Goal: Information Seeking & Learning: Understand process/instructions

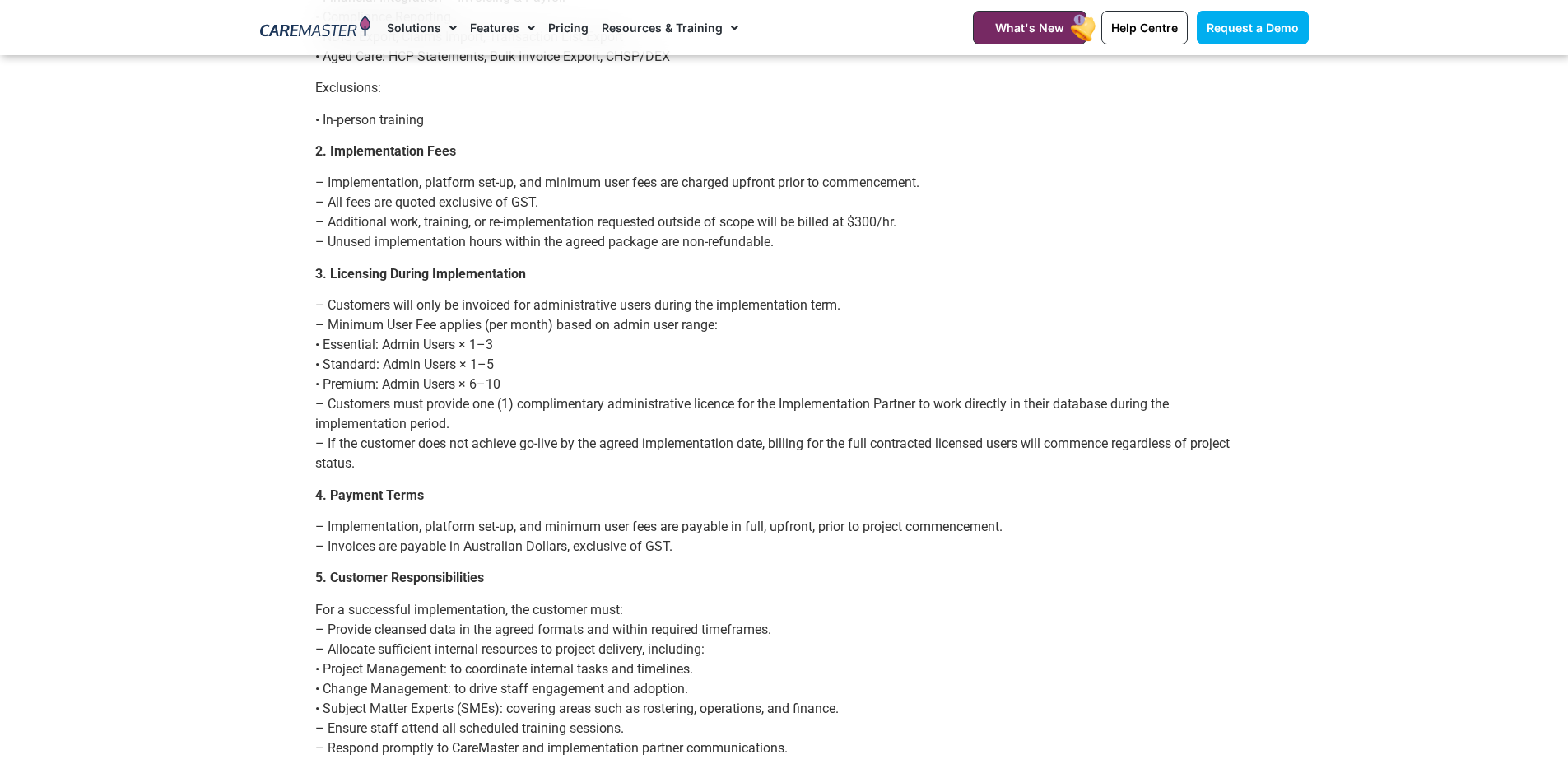
scroll to position [1235, 0]
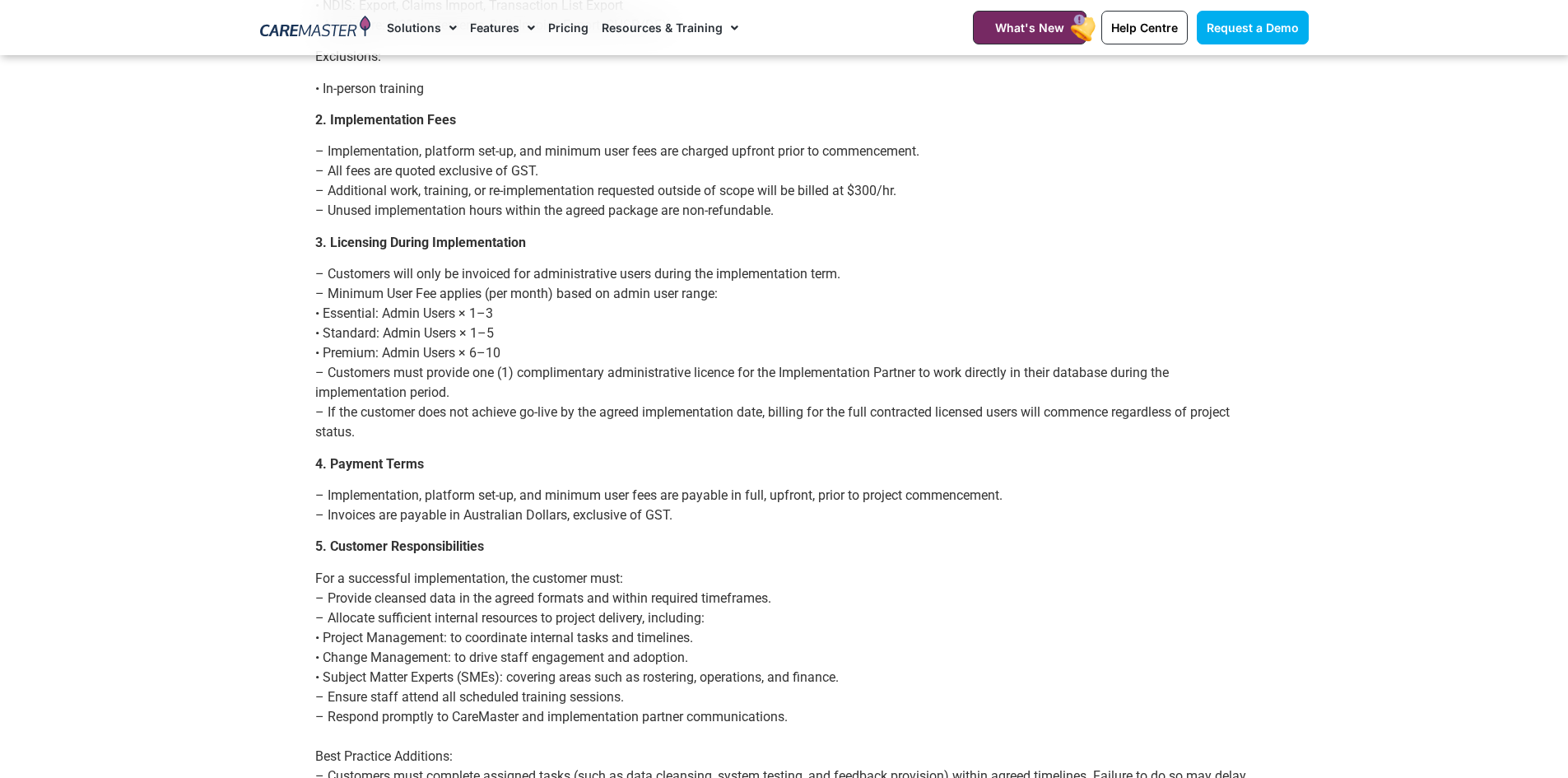
drag, startPoint x: 485, startPoint y: 350, endPoint x: 322, endPoint y: 305, distance: 169.1
click at [322, 305] on p "– Customers will only be invoiced for administrative users during the implement…" at bounding box center [784, 353] width 939 height 178
click at [423, 420] on p "– Customers will only be invoiced for administrative users during the implement…" at bounding box center [784, 353] width 939 height 178
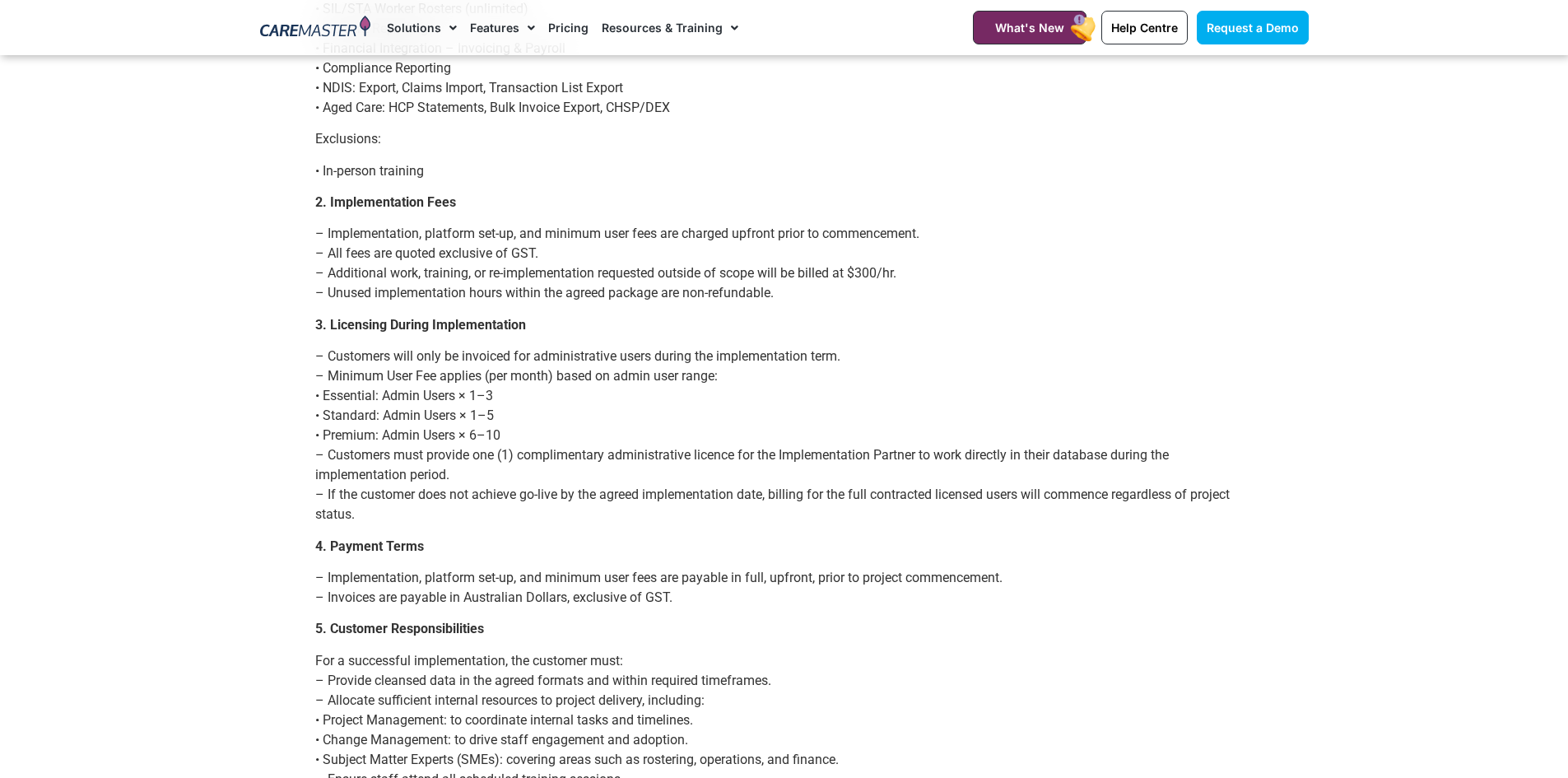
scroll to position [1071, 0]
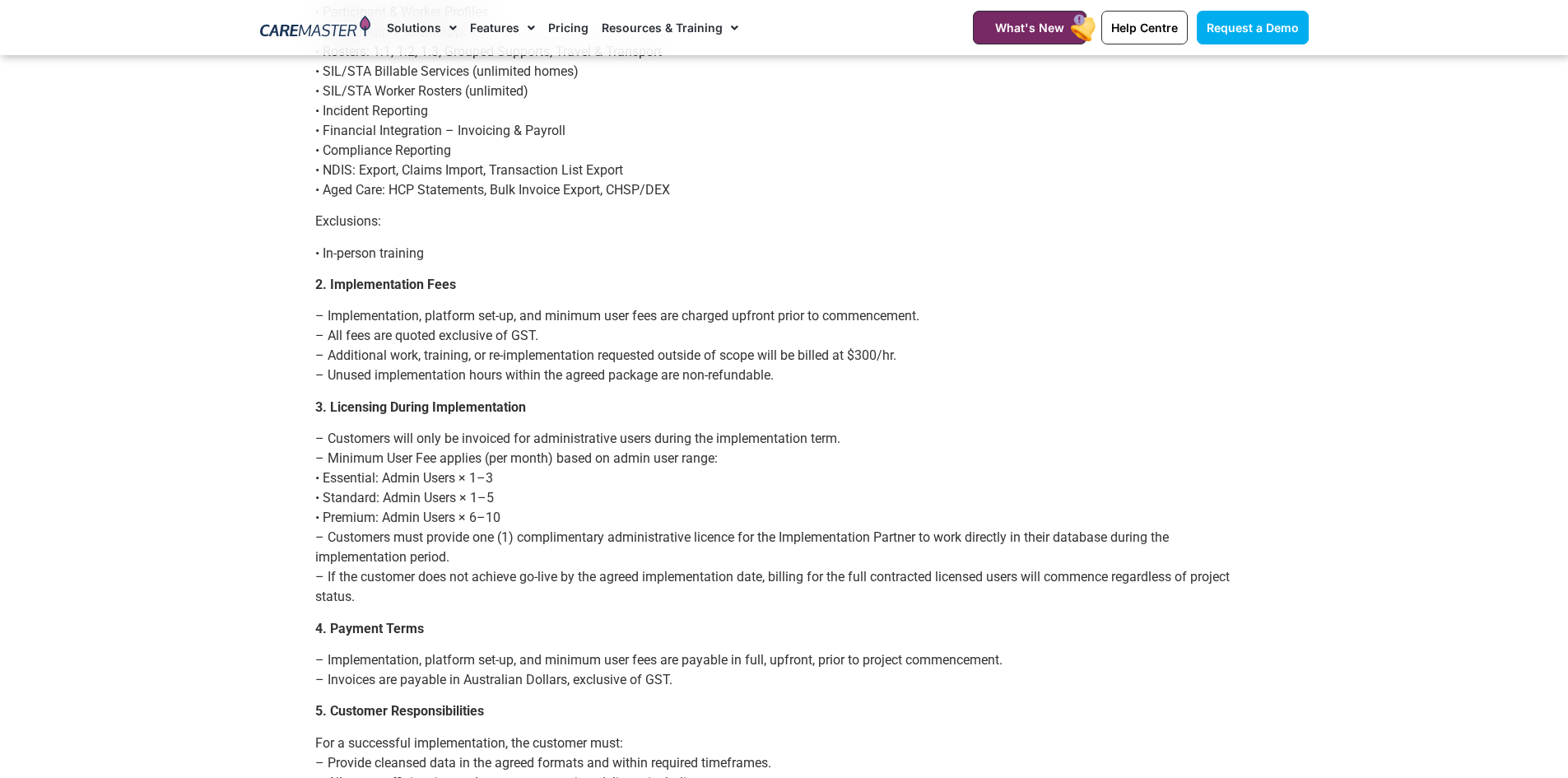
drag, startPoint x: 414, startPoint y: 507, endPoint x: 298, endPoint y: 407, distance: 153.2
click at [298, 407] on body "Skip to content Request a Demo Solutions AI Roster Optimiser NDIS Software for …" at bounding box center [784, 573] width 1568 height 3289
click at [578, 514] on p "– Customers will only be invoiced for administrative users during the implement…" at bounding box center [784, 518] width 939 height 178
click at [507, 519] on p "– Customers will only be invoiced for administrative users during the implement…" at bounding box center [784, 518] width 939 height 178
click at [509, 604] on p "– Customers will only be invoiced for administrative users during the implement…" at bounding box center [784, 518] width 939 height 178
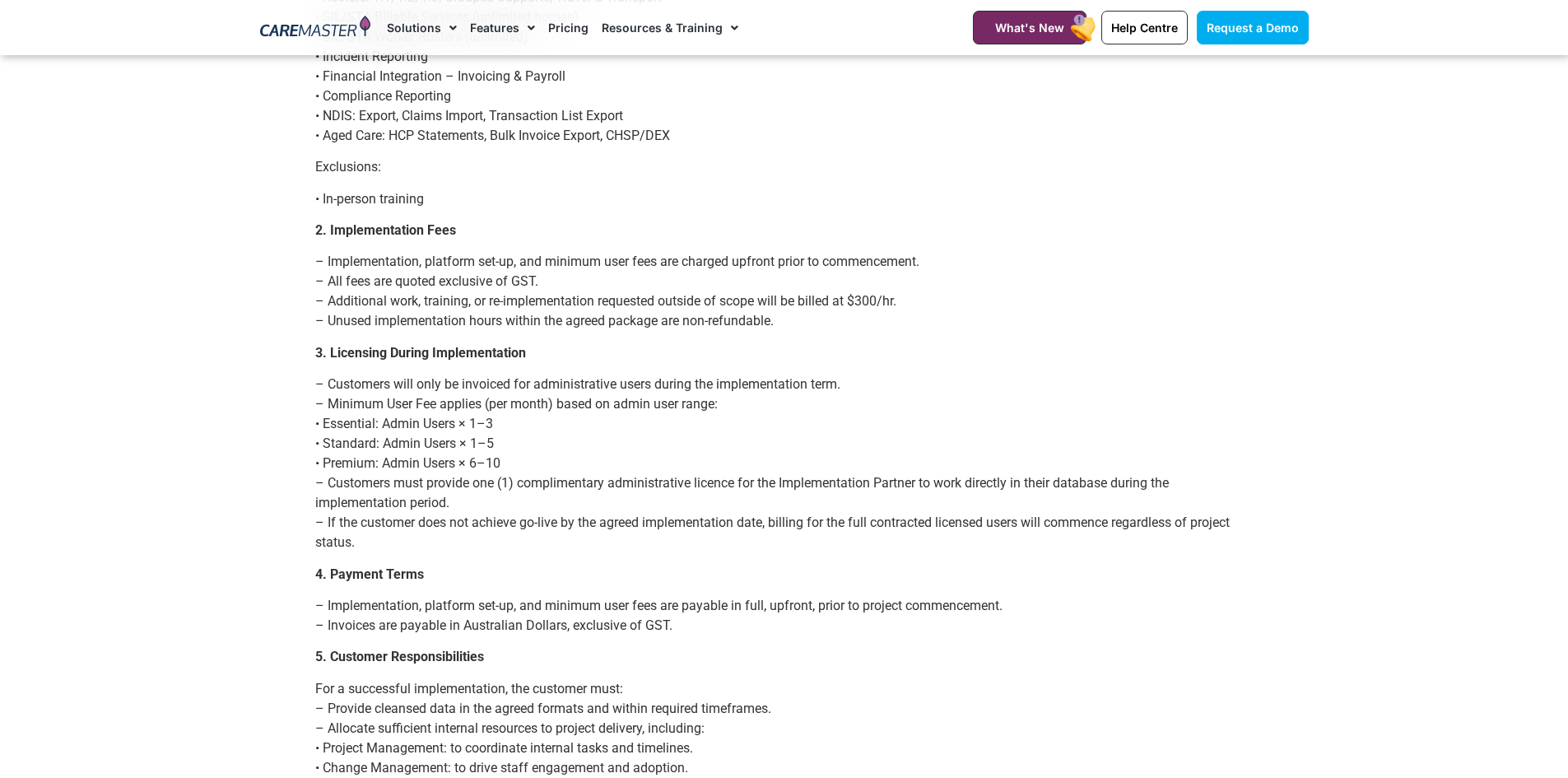
scroll to position [1153, 0]
